Goal: Information Seeking & Learning: Learn about a topic

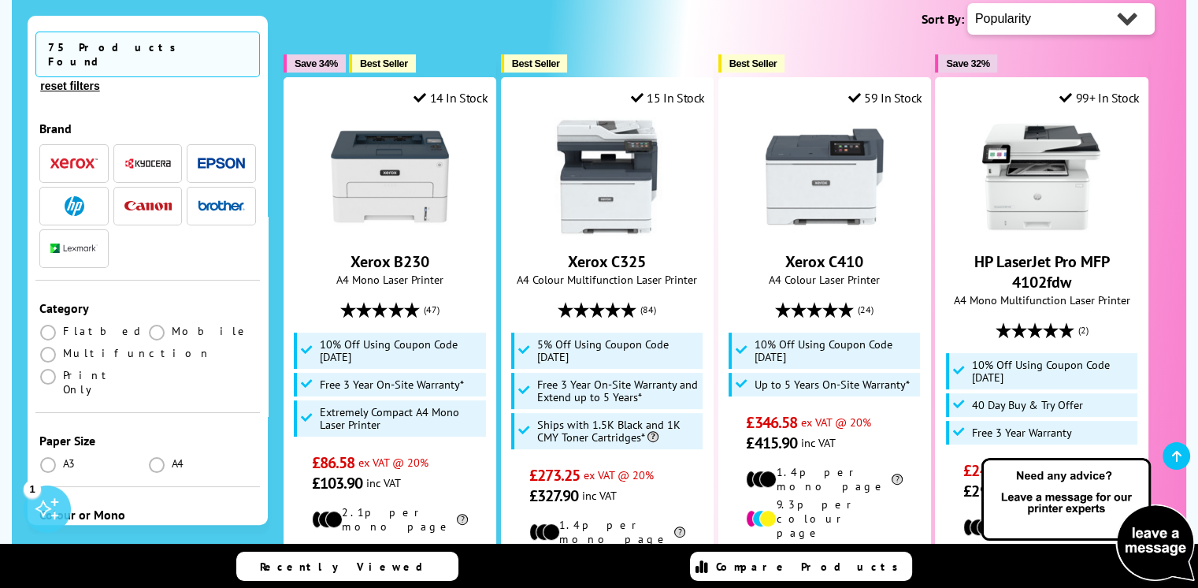
scroll to position [417, 0]
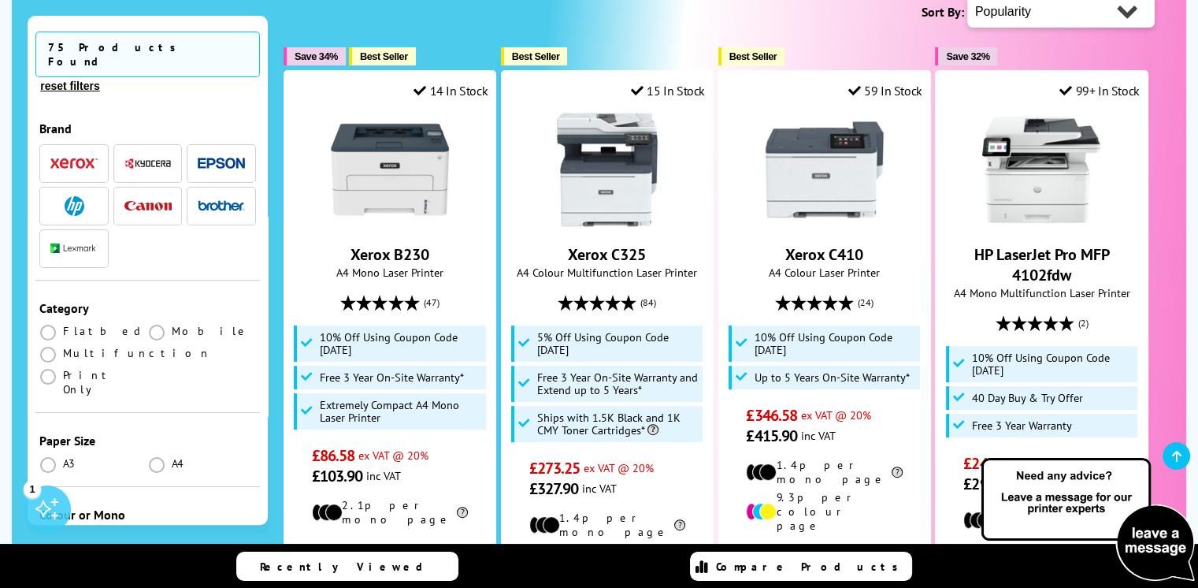
click at [57, 530] on label at bounding box center [49, 537] width 20 height 14
click at [63, 532] on input "radio" at bounding box center [63, 532] width 0 height 0
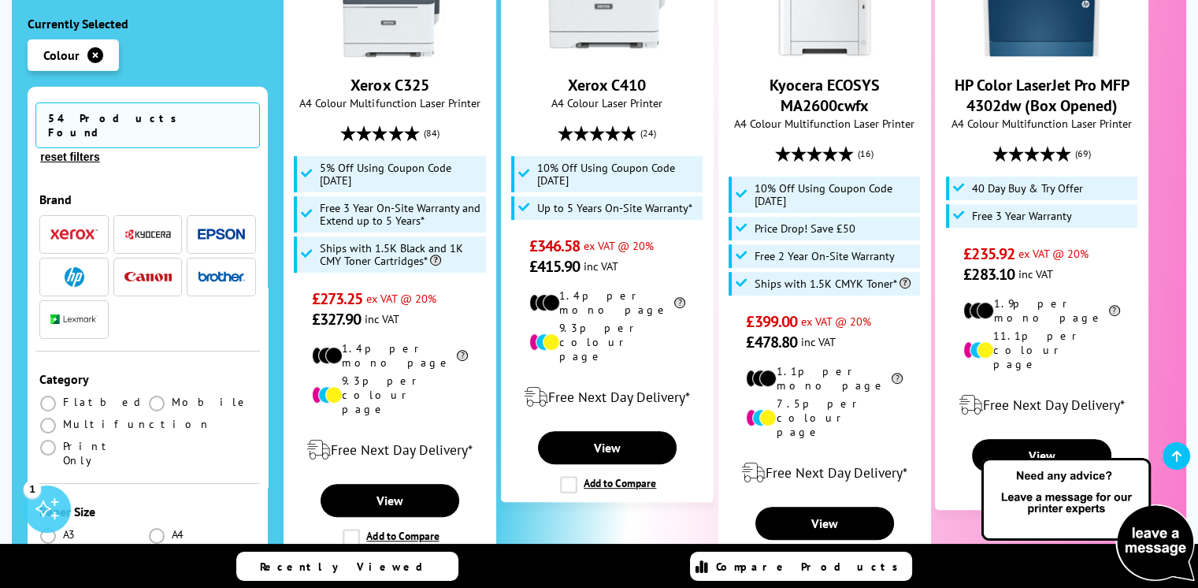
scroll to position [622, 0]
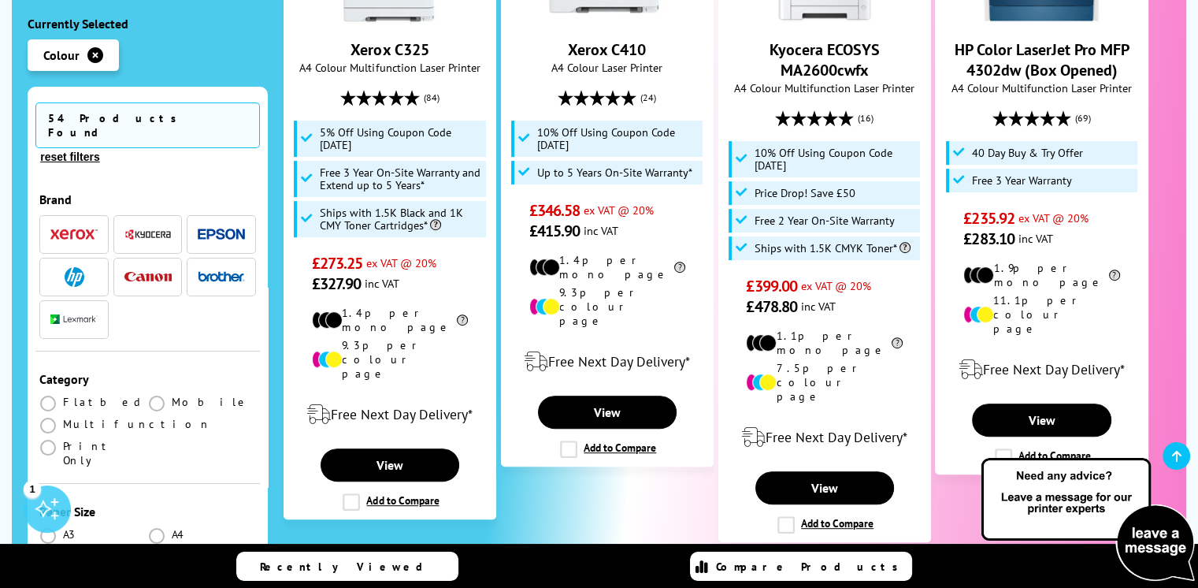
click at [68, 41] on li "Colour" at bounding box center [73, 55] width 91 height 32
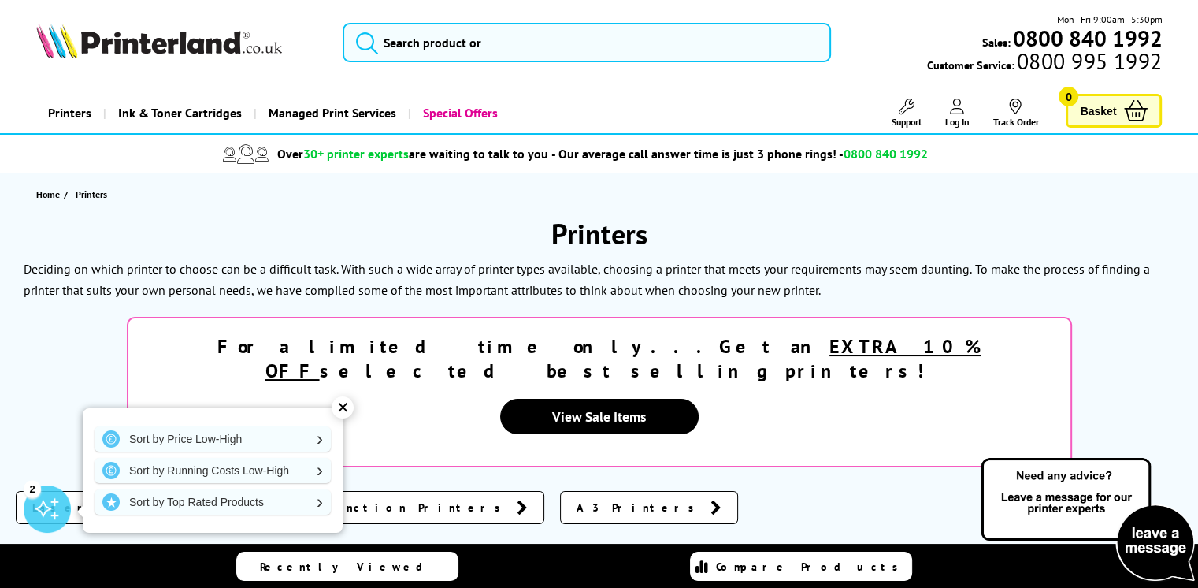
click at [340, 404] on div "✕" at bounding box center [343, 407] width 22 height 22
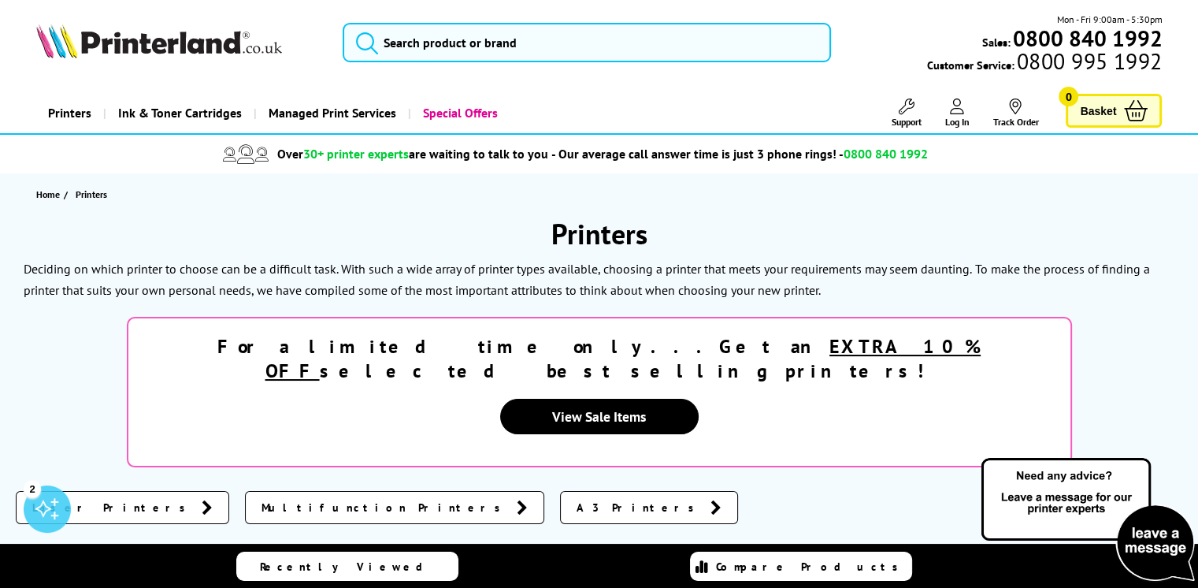
click at [47, 508] on div "2" at bounding box center [47, 508] width 47 height 47
click at [210, 369] on link "Check Out our Printer Buying Guide" at bounding box center [174, 375] width 240 height 25
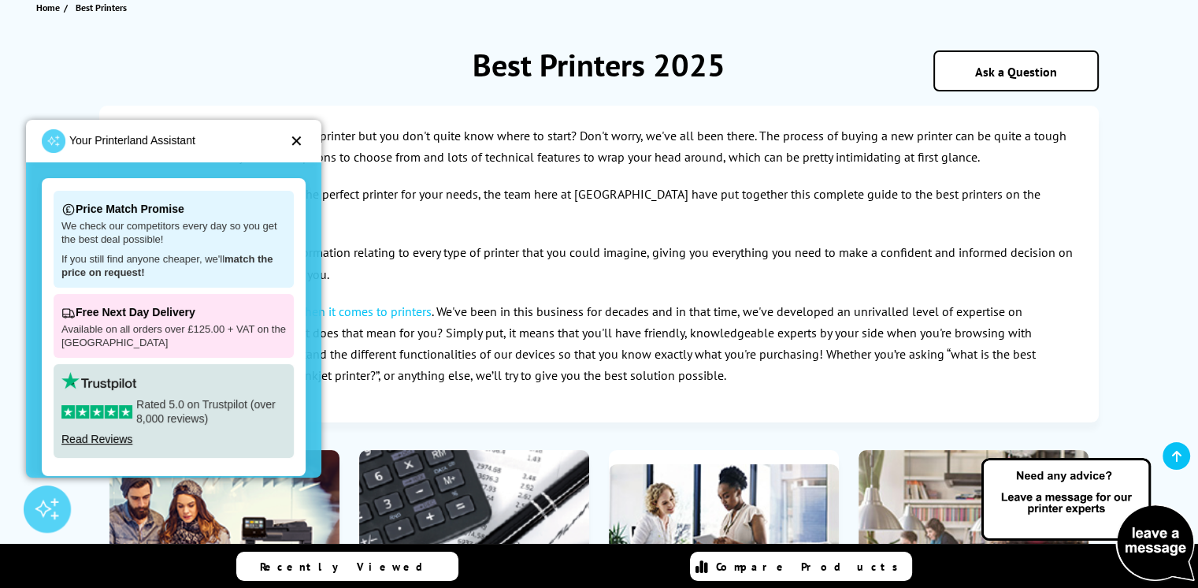
scroll to position [189, 0]
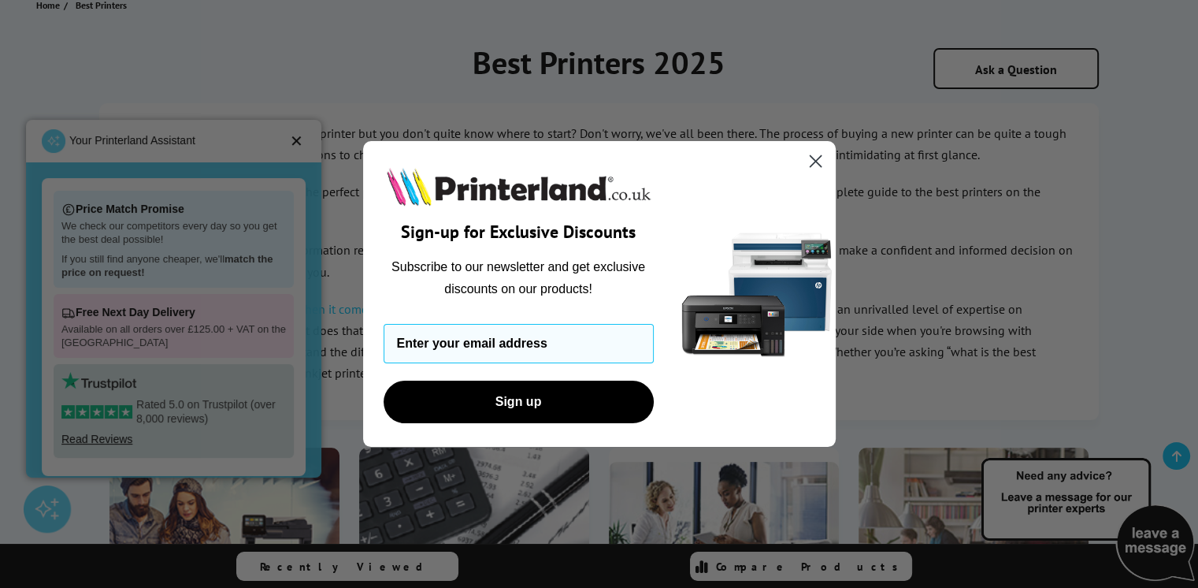
click at [811, 155] on circle "Close dialog" at bounding box center [815, 161] width 26 height 26
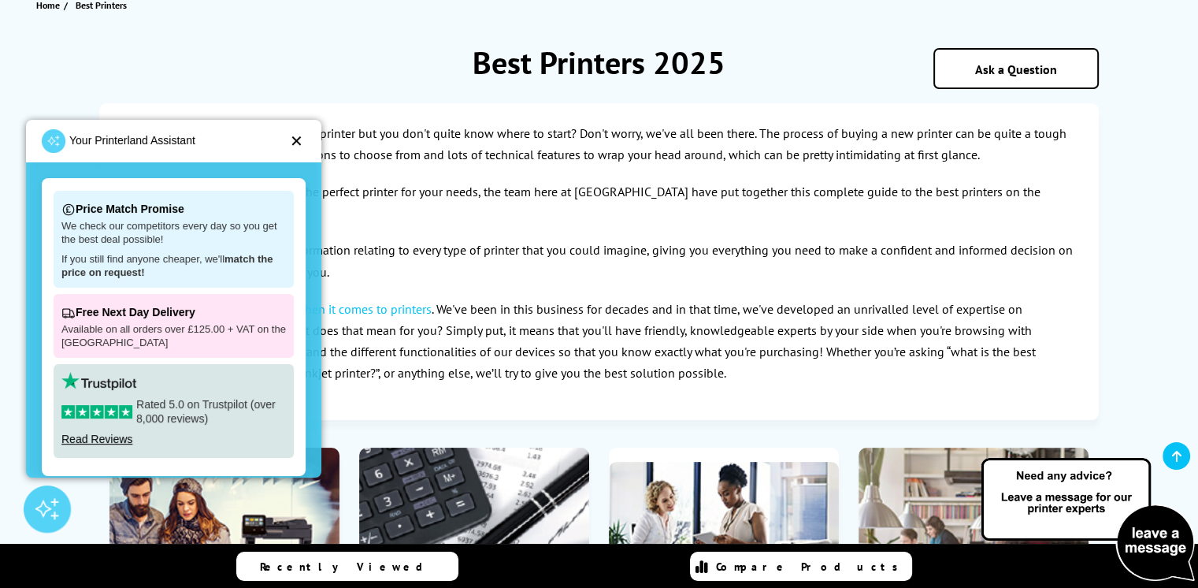
click at [299, 137] on div "✕" at bounding box center [296, 141] width 13 height 16
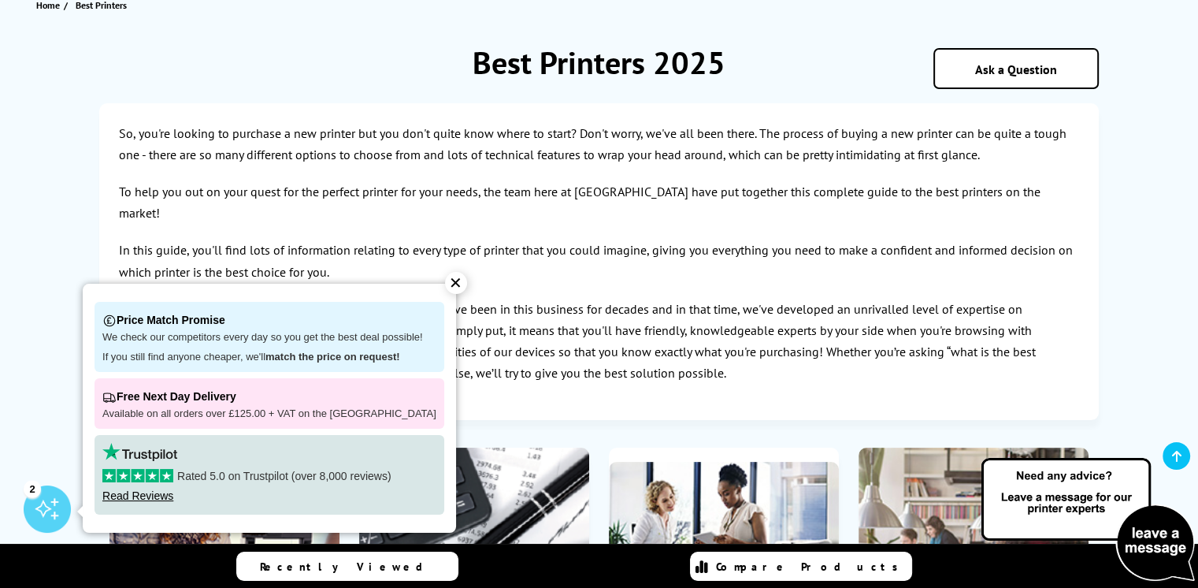
click at [445, 282] on div "✕" at bounding box center [456, 283] width 22 height 22
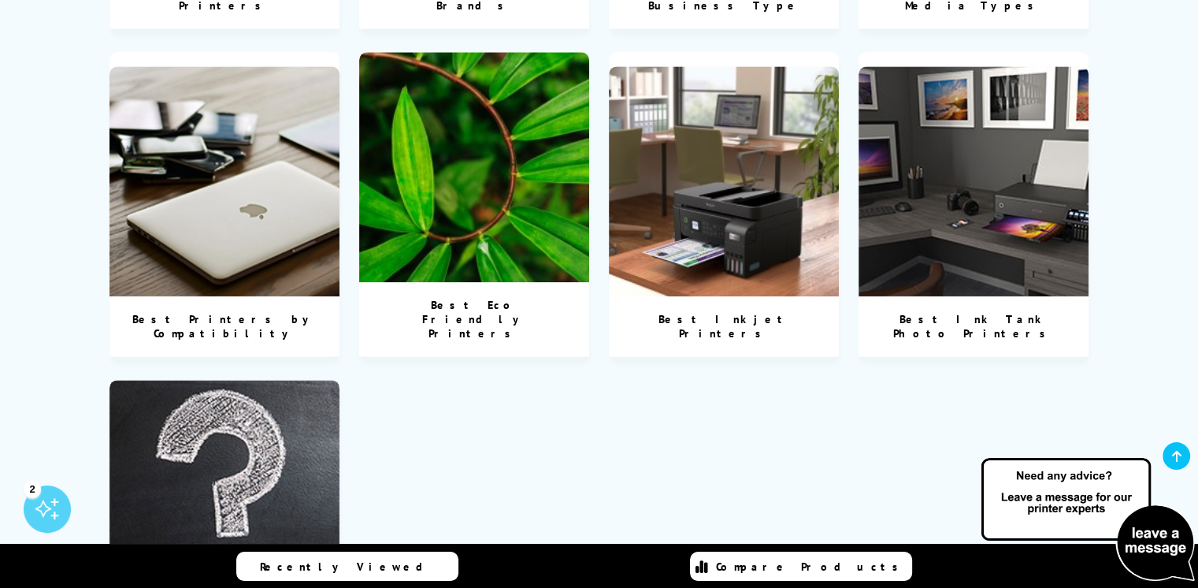
scroll to position [2237, 0]
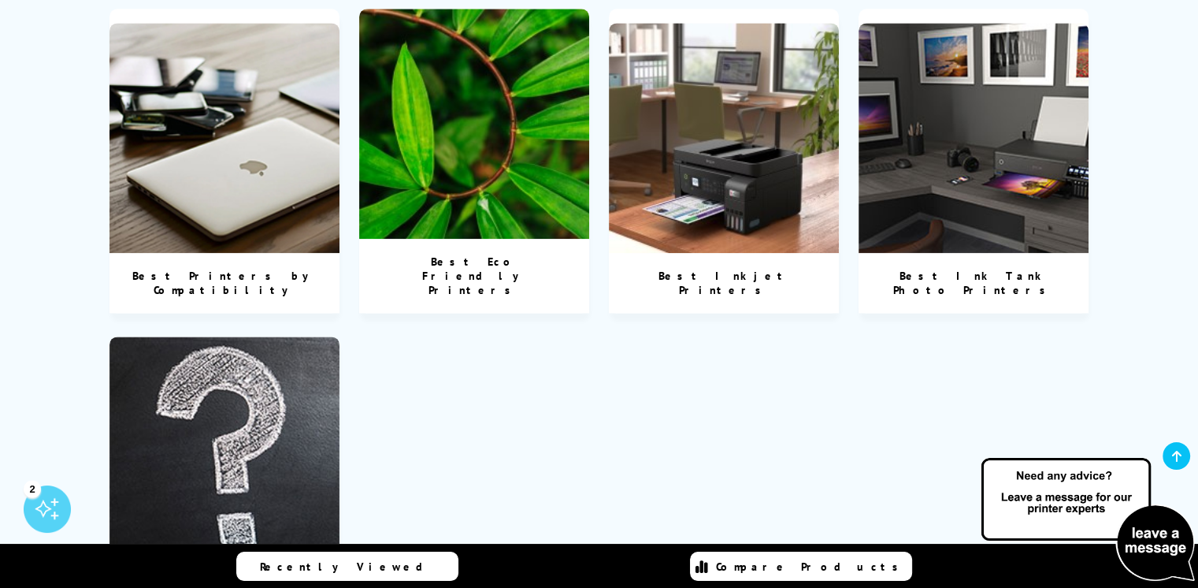
click at [988, 91] on img at bounding box center [974, 138] width 230 height 230
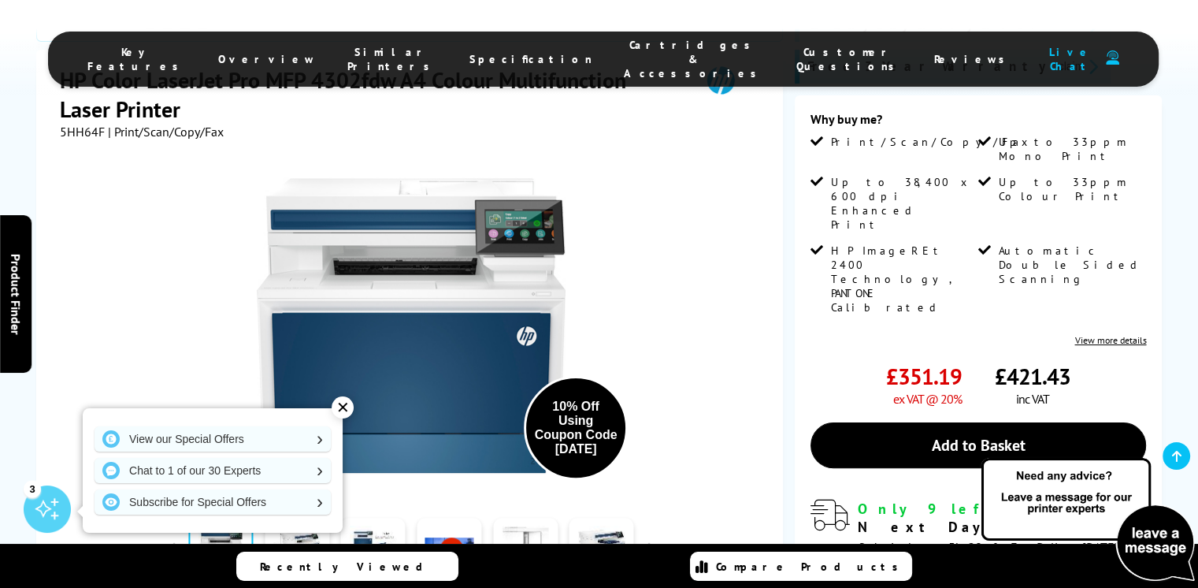
scroll to position [504, 0]
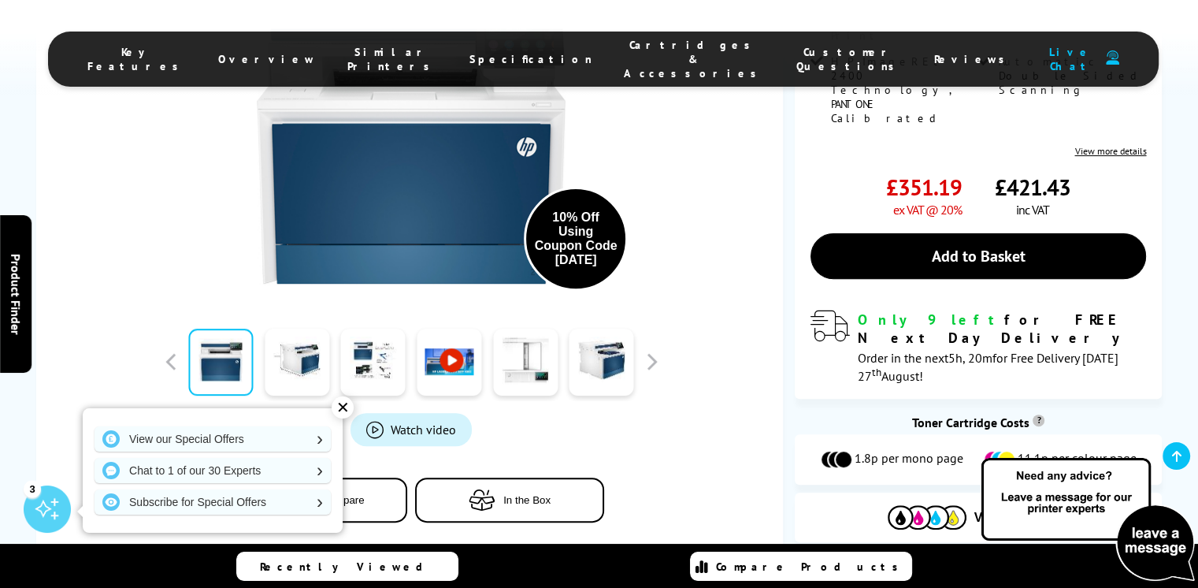
click at [343, 405] on div "✕" at bounding box center [343, 407] width 22 height 22
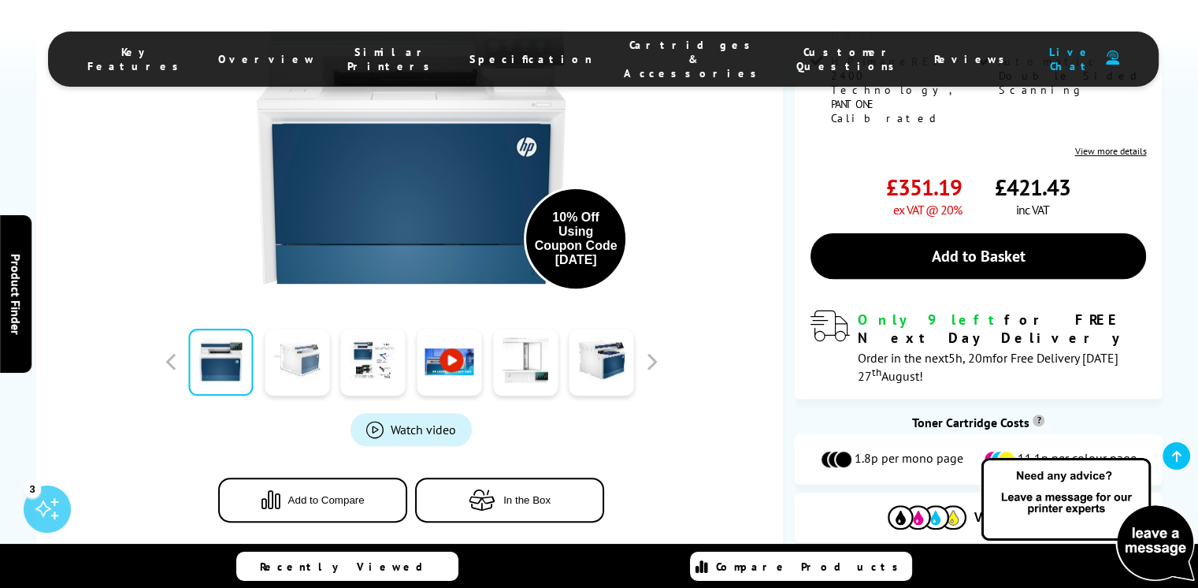
click at [314, 328] on link at bounding box center [297, 361] width 65 height 67
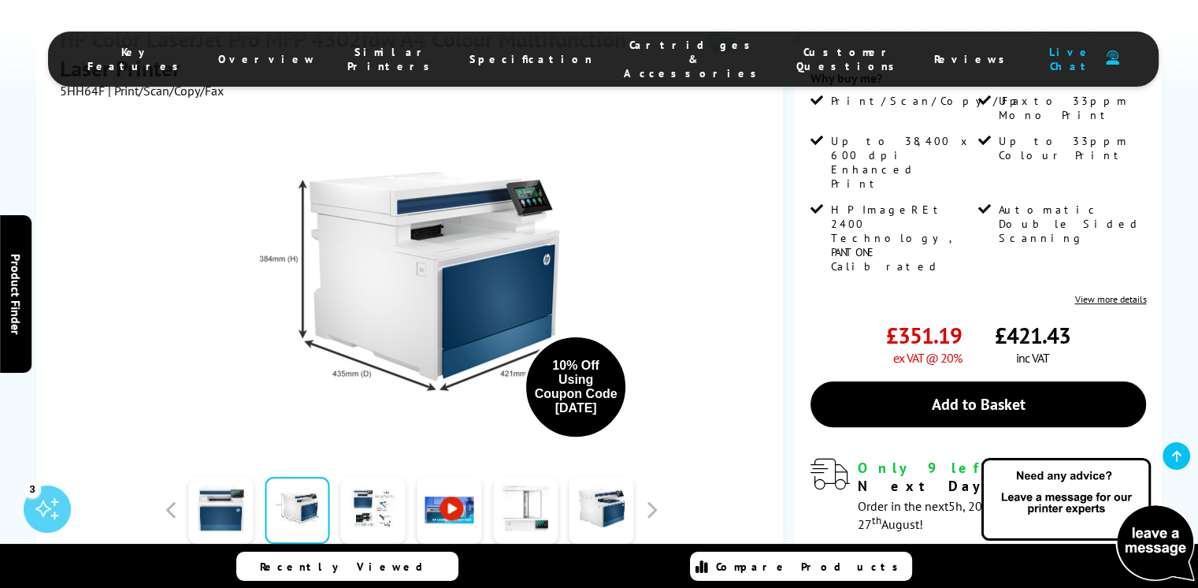
scroll to position [300, 0]
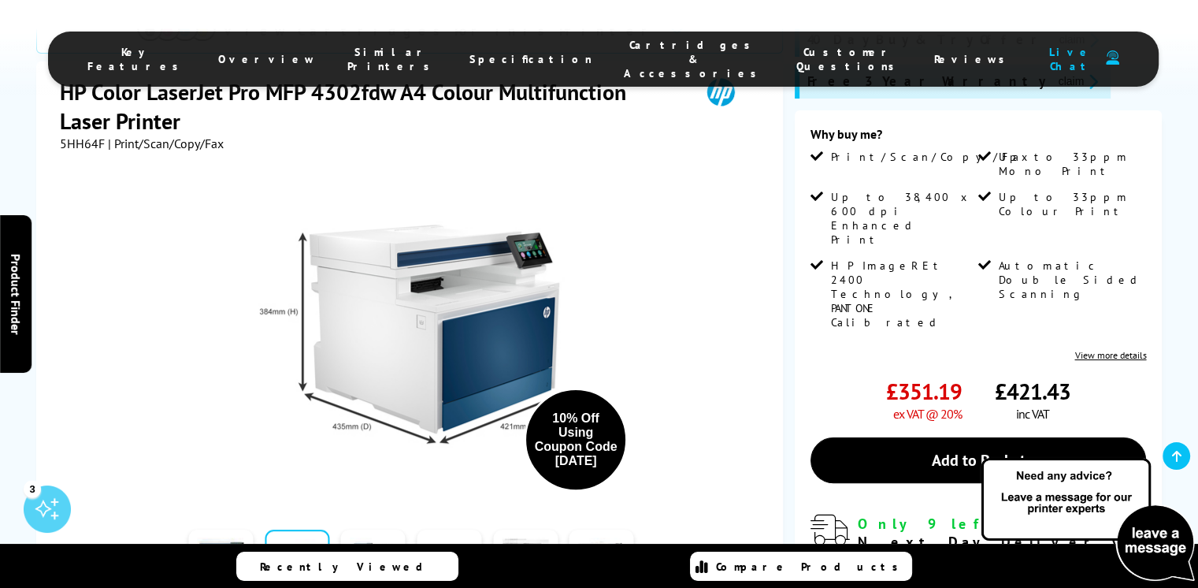
click at [361, 529] on link at bounding box center [373, 562] width 65 height 67
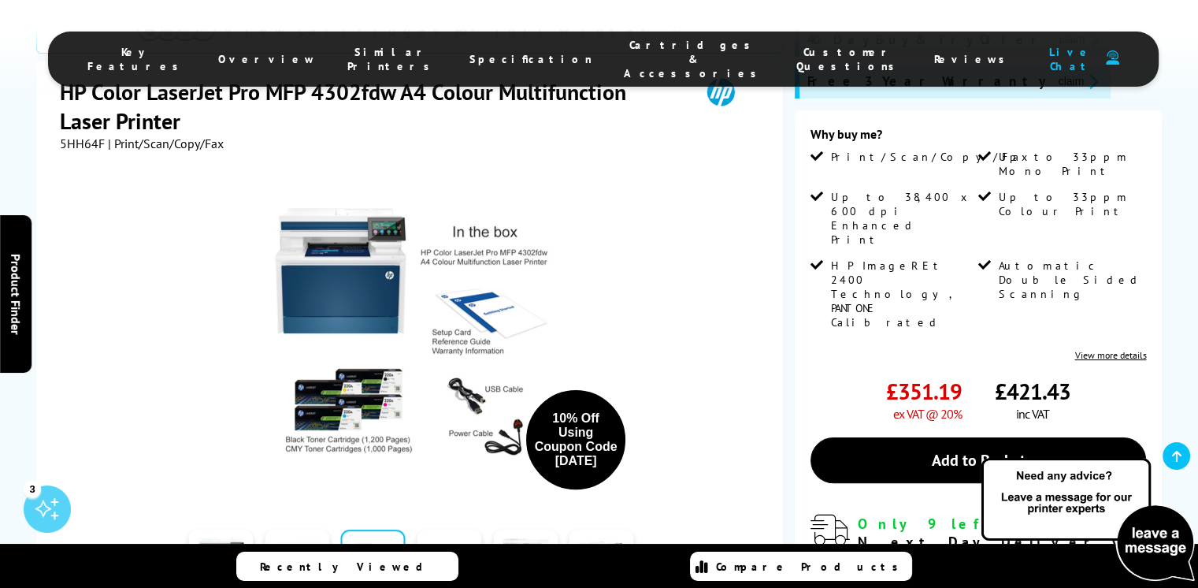
click at [529, 529] on link at bounding box center [525, 562] width 65 height 67
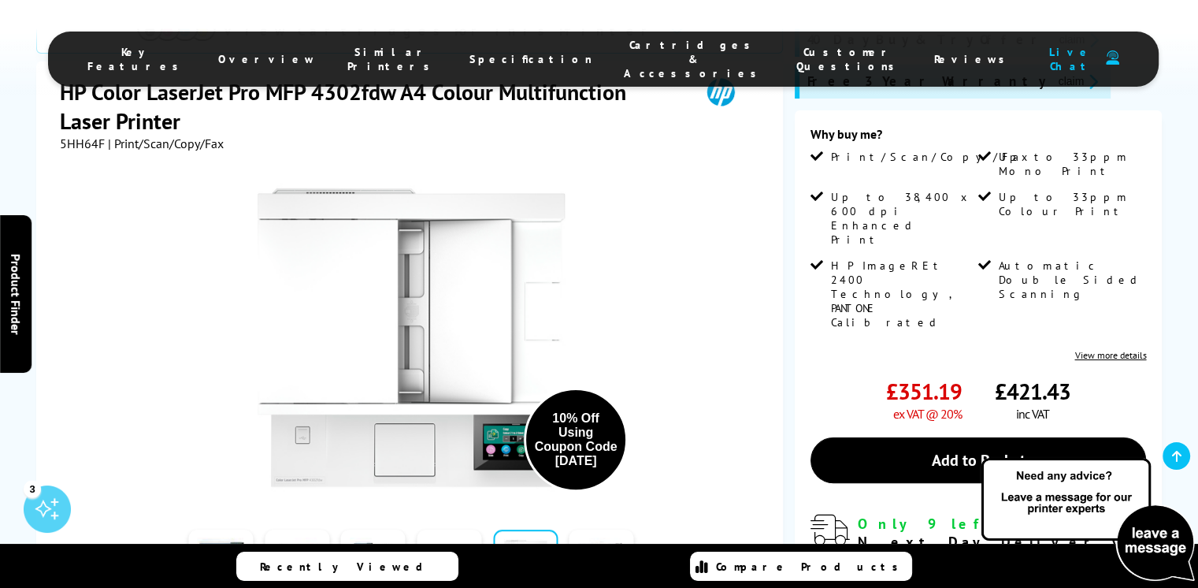
click at [607, 529] on link at bounding box center [602, 562] width 65 height 67
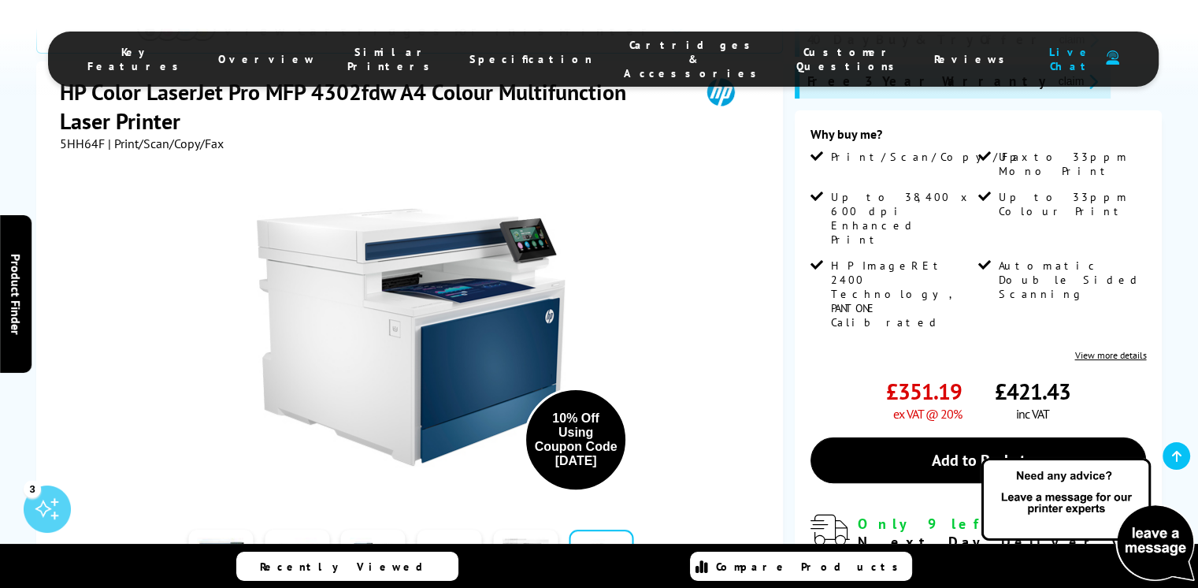
click at [649, 551] on button "button" at bounding box center [652, 563] width 24 height 24
click at [239, 529] on link at bounding box center [220, 562] width 65 height 67
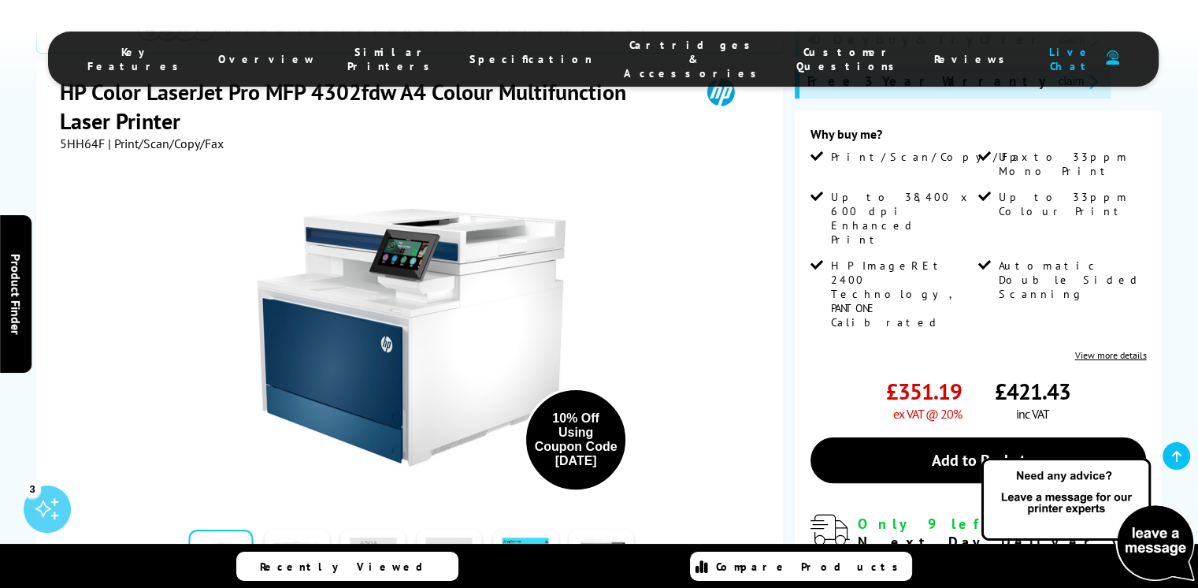
click at [286, 529] on link at bounding box center [297, 562] width 65 height 67
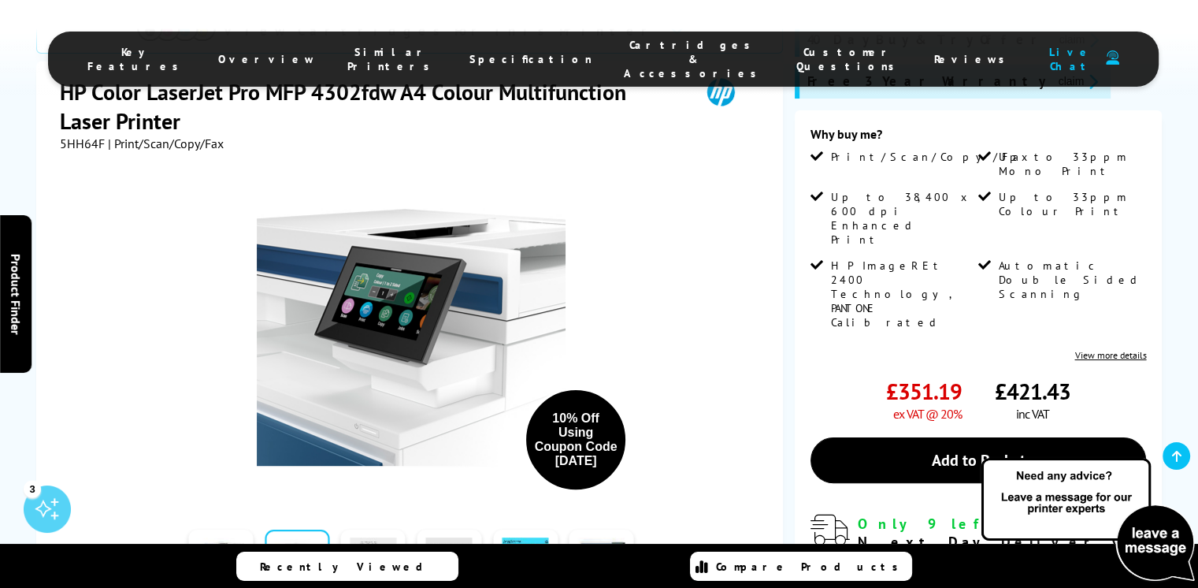
click at [380, 529] on link at bounding box center [373, 562] width 65 height 67
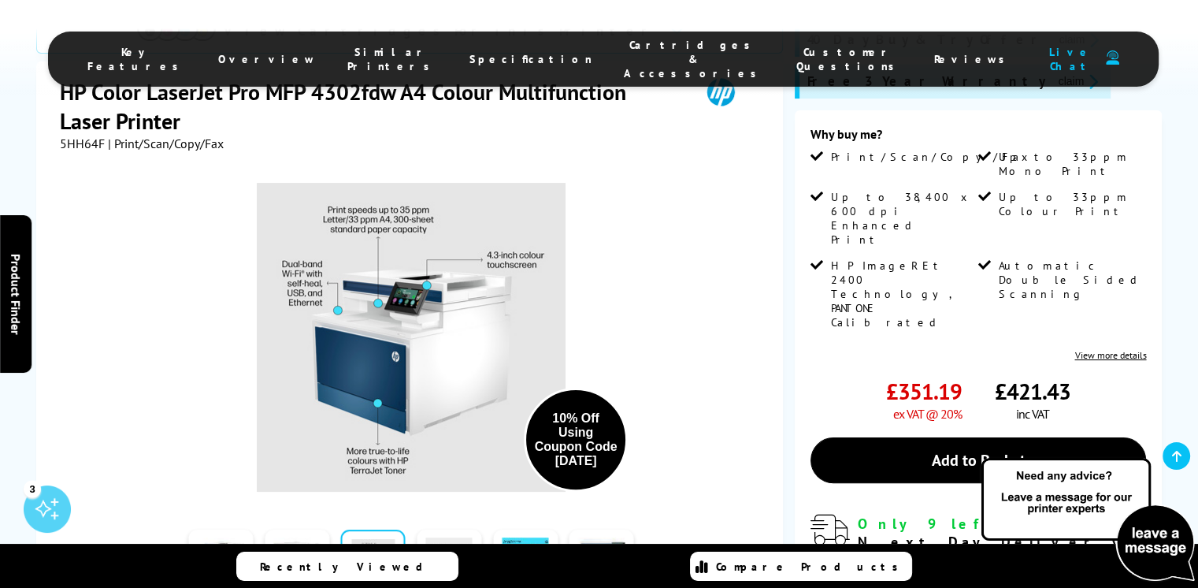
click at [447, 529] on link at bounding box center [449, 562] width 65 height 67
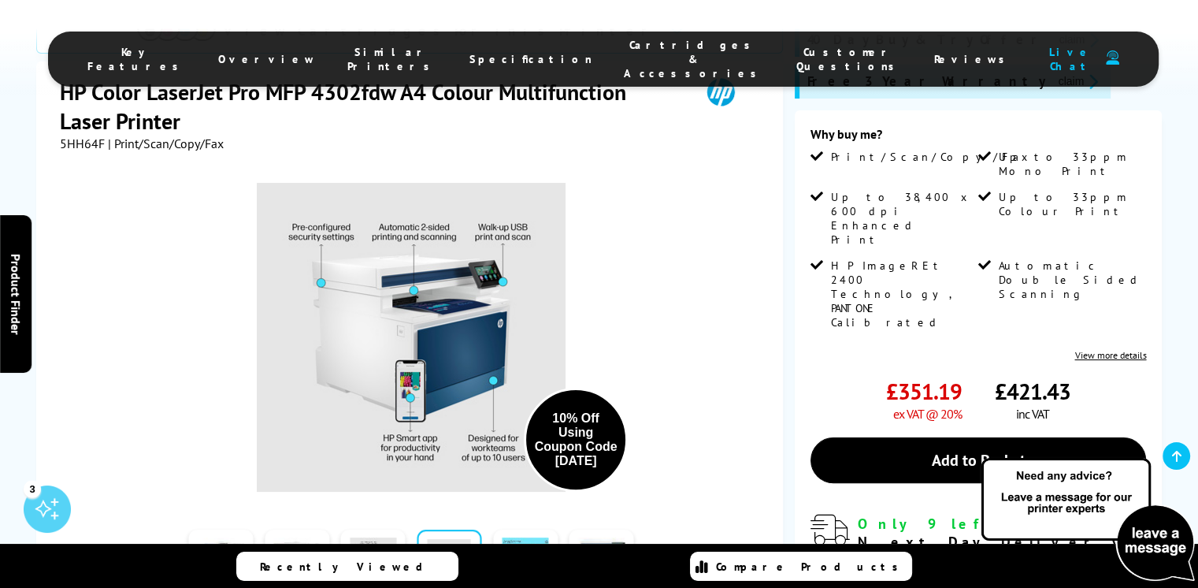
click at [518, 529] on link at bounding box center [525, 562] width 65 height 67
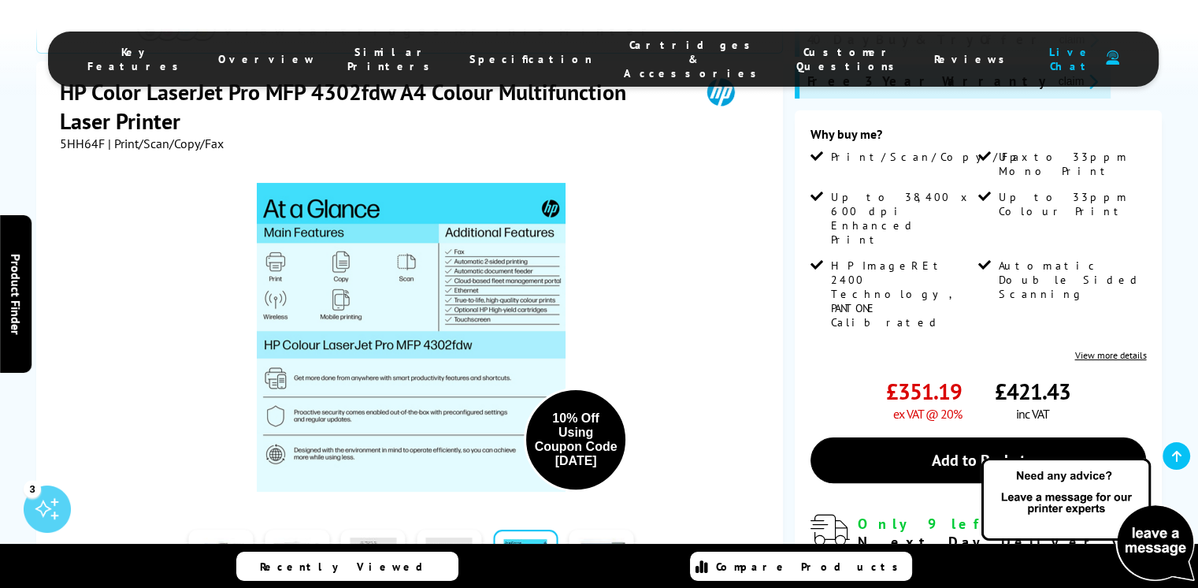
click at [589, 529] on link at bounding box center [602, 562] width 65 height 67
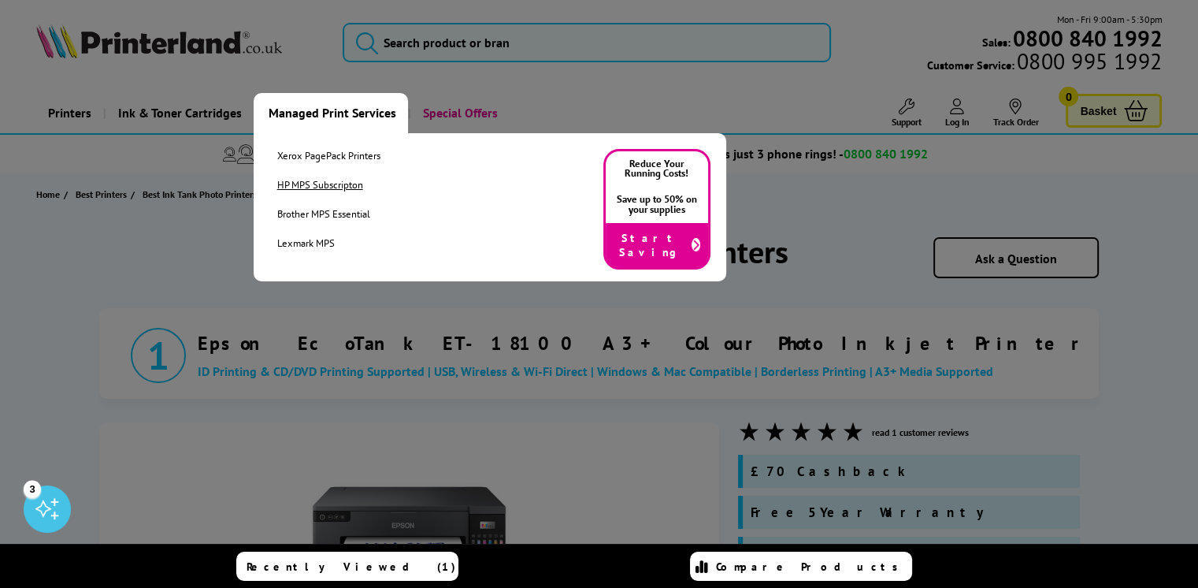
click at [307, 187] on link "HP MPS Subscripton" at bounding box center [328, 184] width 103 height 13
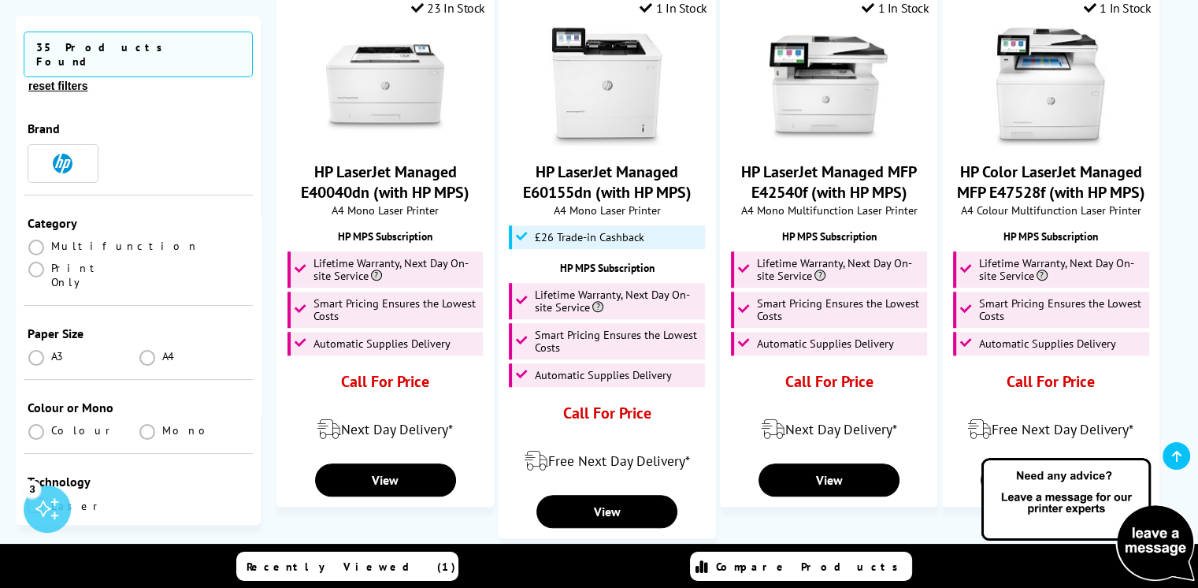
scroll to position [1260, 0]
